Goal: Transaction & Acquisition: Purchase product/service

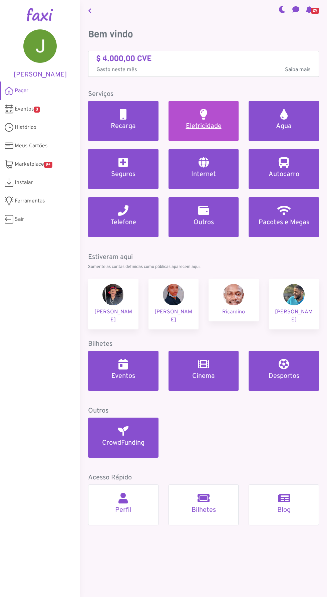
click at [199, 125] on h5 "Eletricidade" at bounding box center [204, 126] width 54 height 8
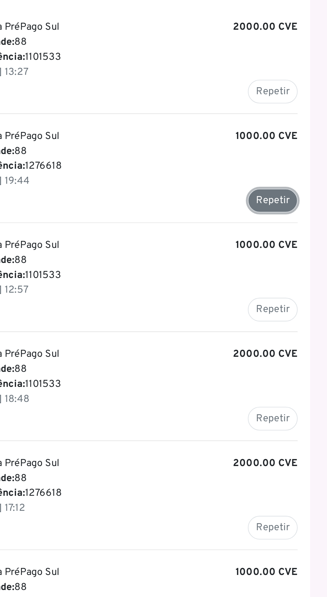
click at [294, 193] on button "Repetir" at bounding box center [296, 199] width 27 height 13
type input "*******"
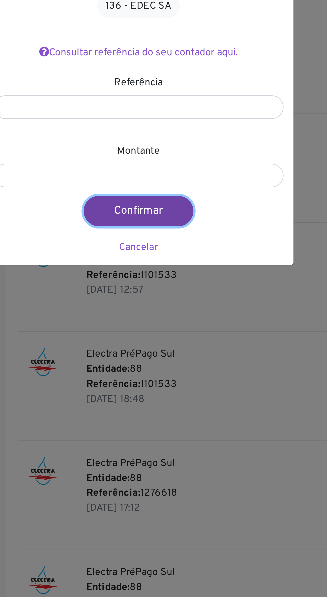
click at [169, 203] on button "Confirmar" at bounding box center [162, 205] width 59 height 16
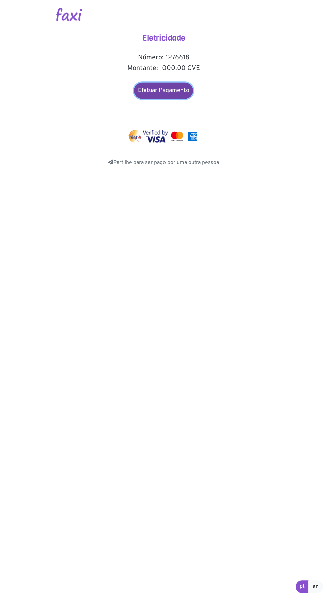
click at [172, 94] on link "Efetuar Pagamento" at bounding box center [163, 91] width 59 height 16
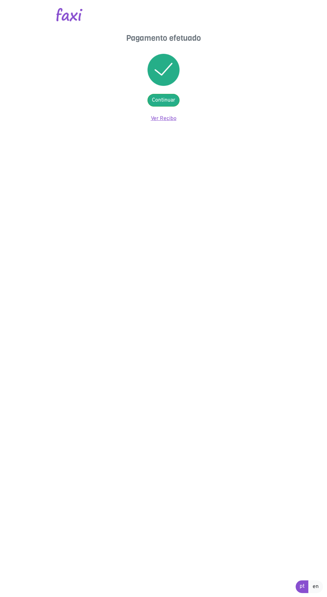
click at [167, 120] on link "Ver Recibo" at bounding box center [164, 118] width 26 height 7
